Goal: Transaction & Acquisition: Purchase product/service

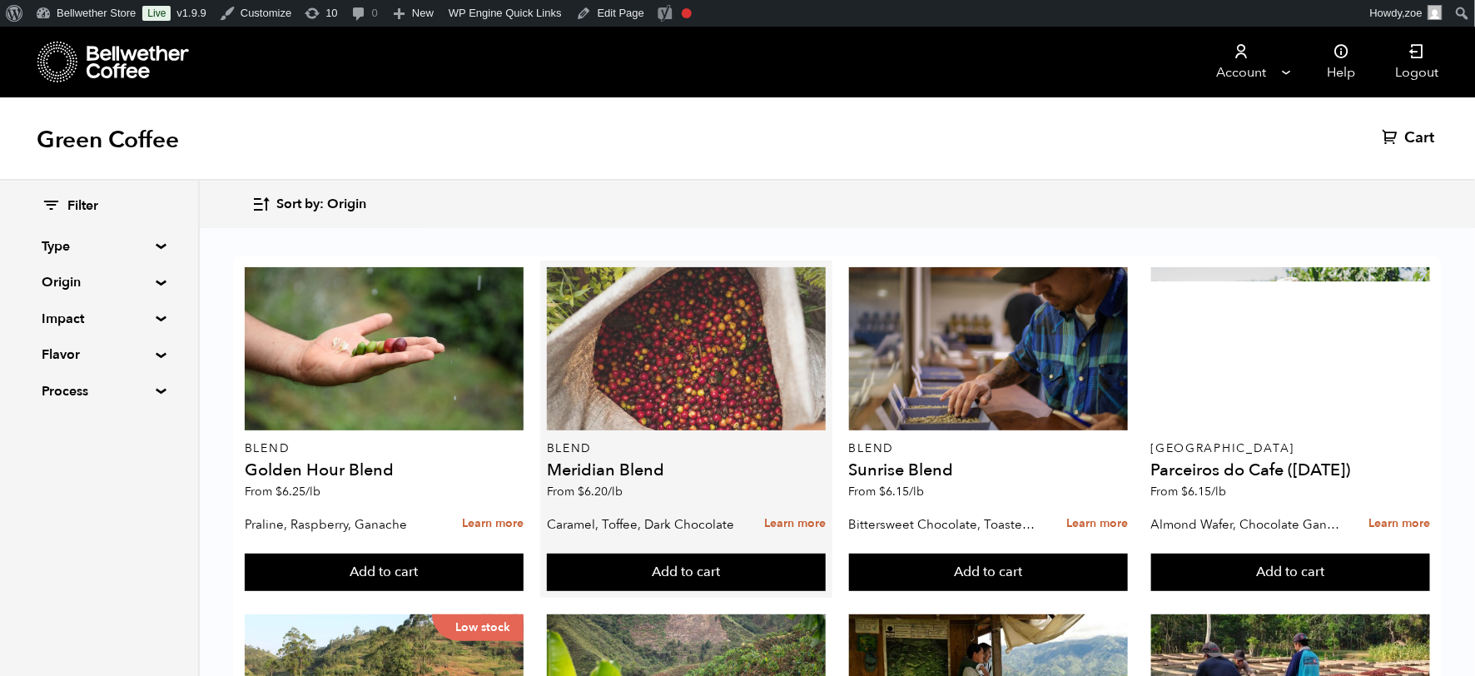
click at [693, 358] on div at bounding box center [686, 348] width 279 height 163
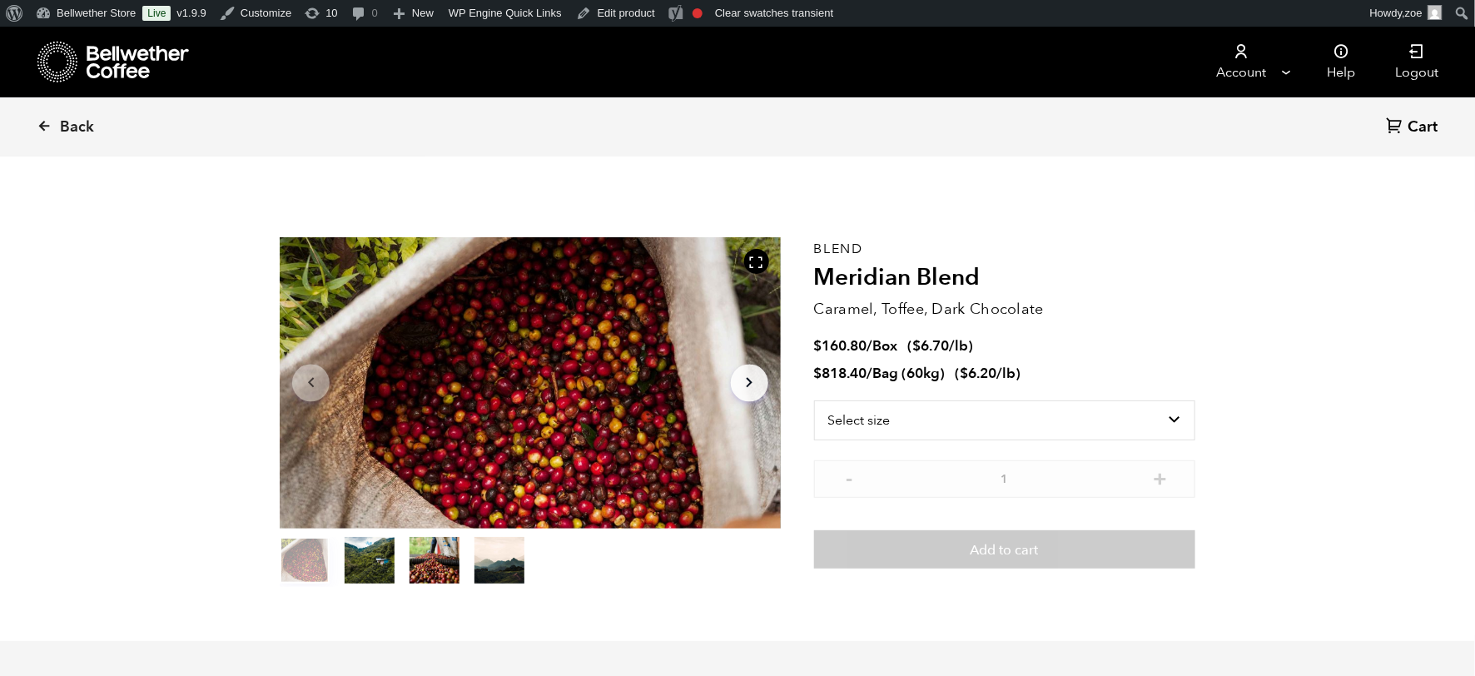
scroll to position [724, 887]
drag, startPoint x: 963, startPoint y: 374, endPoint x: 1023, endPoint y: 385, distance: 61.1
click at [1023, 385] on div "Blend Meridian Blend Caramel, Toffee, Dark Chocolate $ 160.80 / Box ( $ 6.70 /l…" at bounding box center [1004, 412] width 381 height 350
drag, startPoint x: 921, startPoint y: 340, endPoint x: 971, endPoint y: 340, distance: 50.0
click at [969, 340] on span "$ 6.70 /lb" at bounding box center [941, 345] width 56 height 19
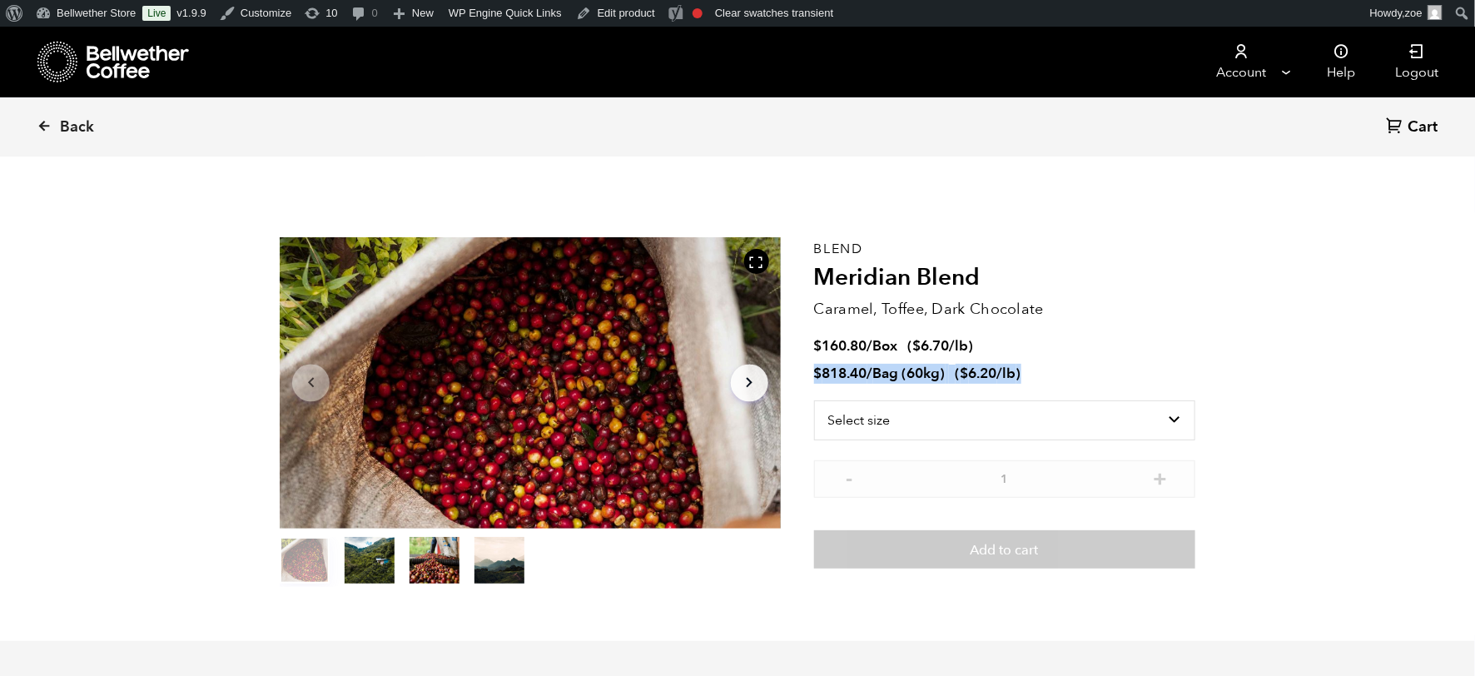
drag, startPoint x: 818, startPoint y: 375, endPoint x: 1046, endPoint y: 380, distance: 228.2
click at [1046, 380] on li "$ 818.40 / Bag (60kg) ( $ 6.20 /lb )" at bounding box center [1004, 374] width 381 height 19
click at [64, 121] on span "Back" at bounding box center [77, 127] width 34 height 20
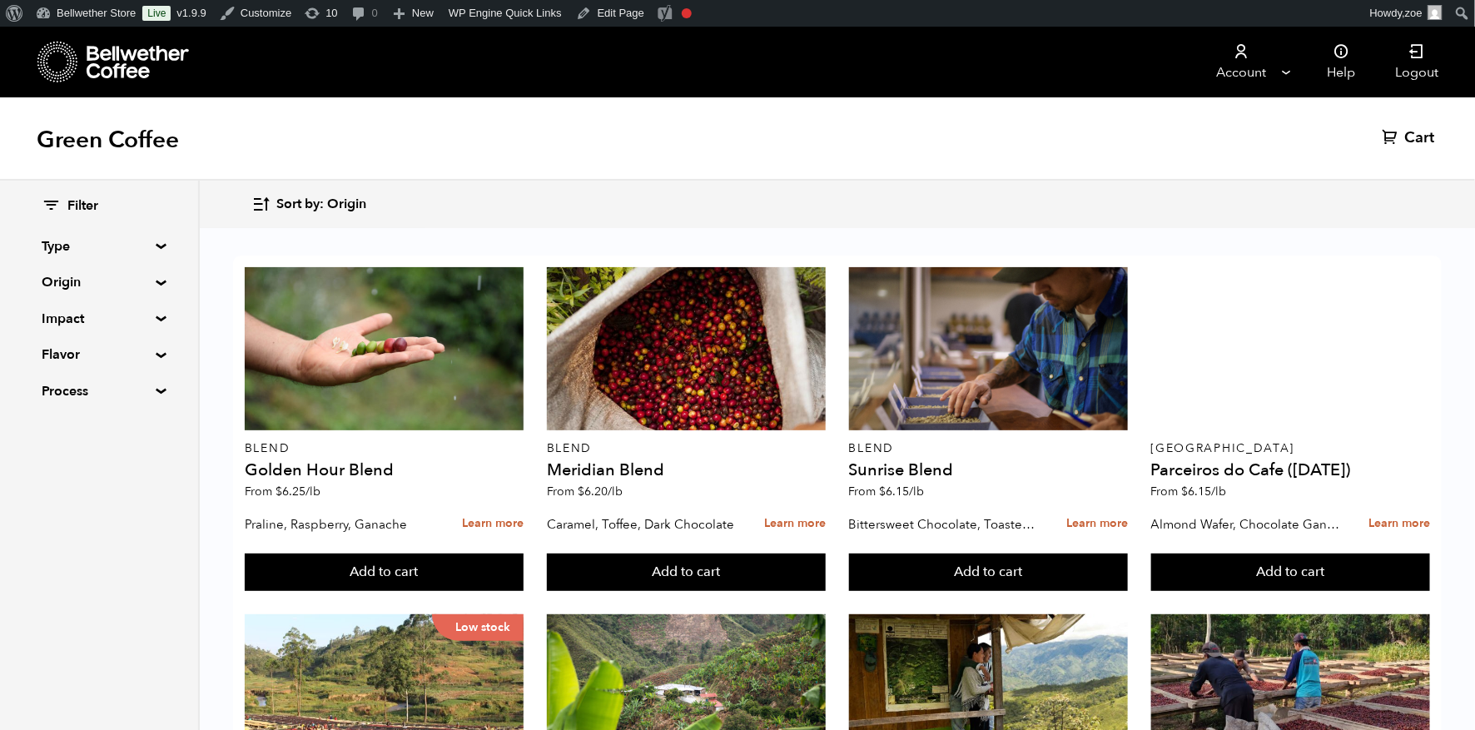
scroll to position [789, 0]
